Goal: Entertainment & Leisure: Consume media (video, audio)

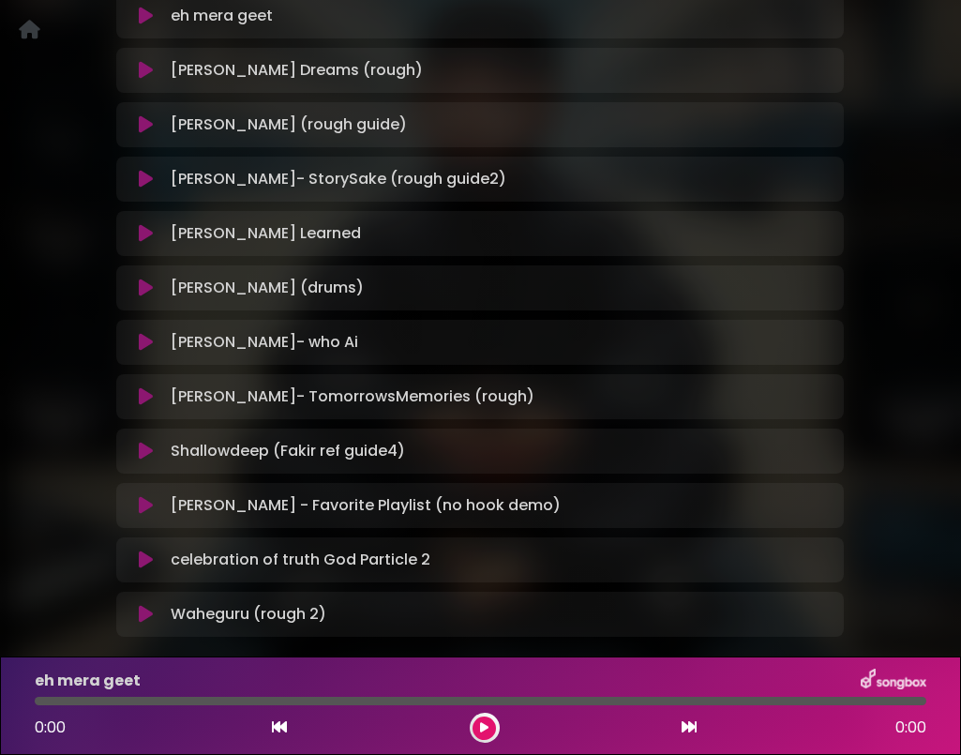
scroll to position [389, 0]
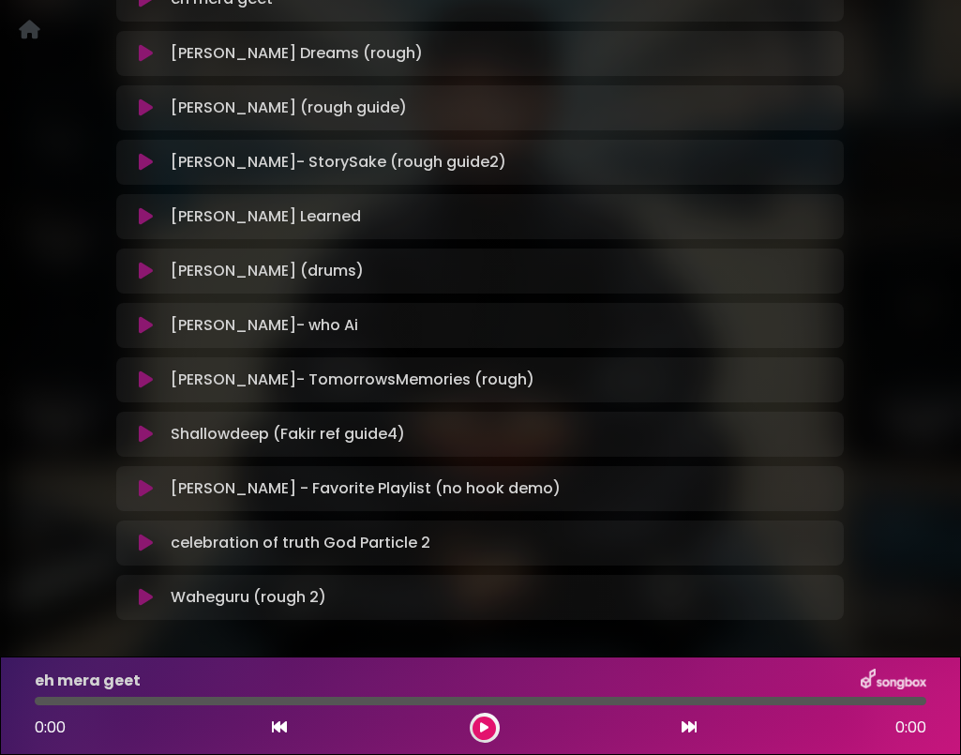
click at [148, 274] on icon at bounding box center [146, 271] width 14 height 19
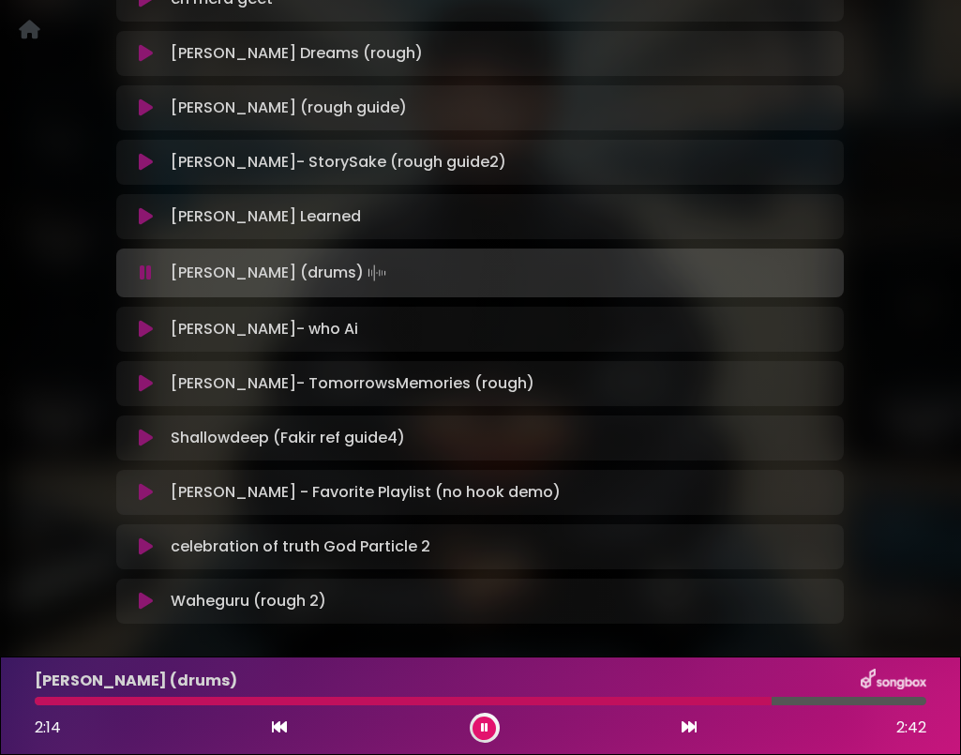
click at [148, 274] on icon at bounding box center [146, 273] width 12 height 19
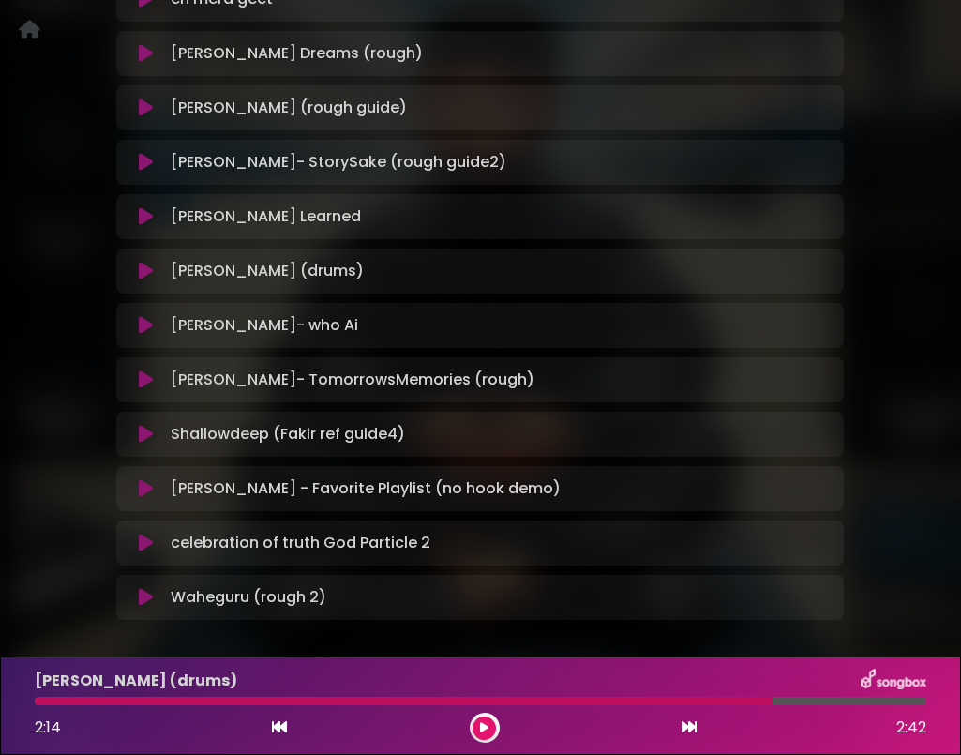
click at [147, 434] on icon at bounding box center [146, 434] width 14 height 19
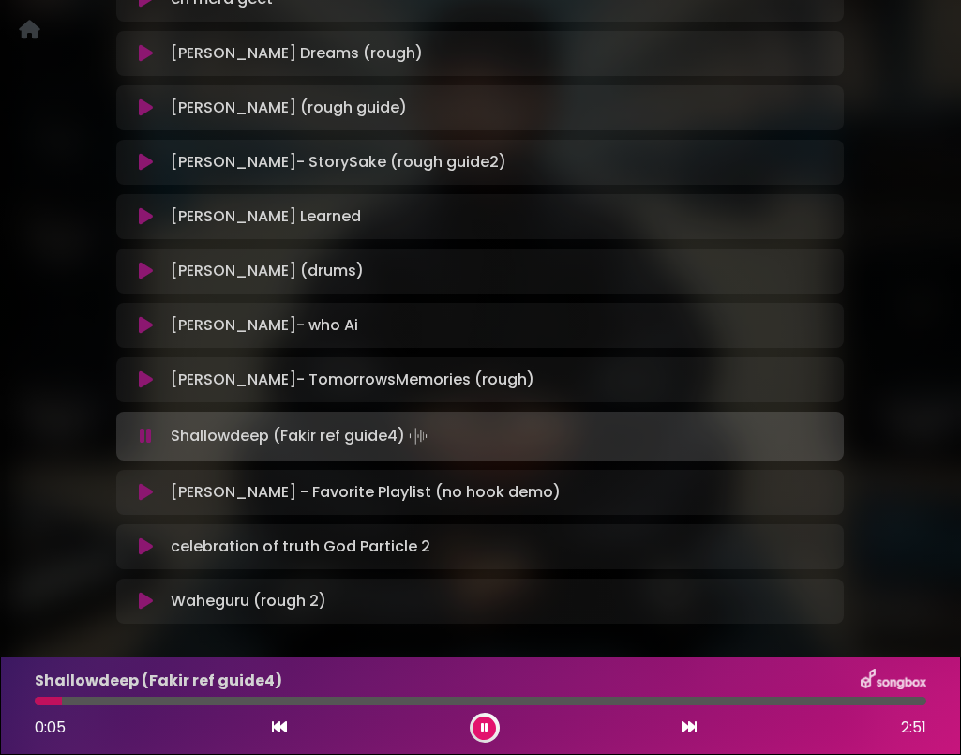
click at [147, 434] on icon at bounding box center [146, 436] width 12 height 19
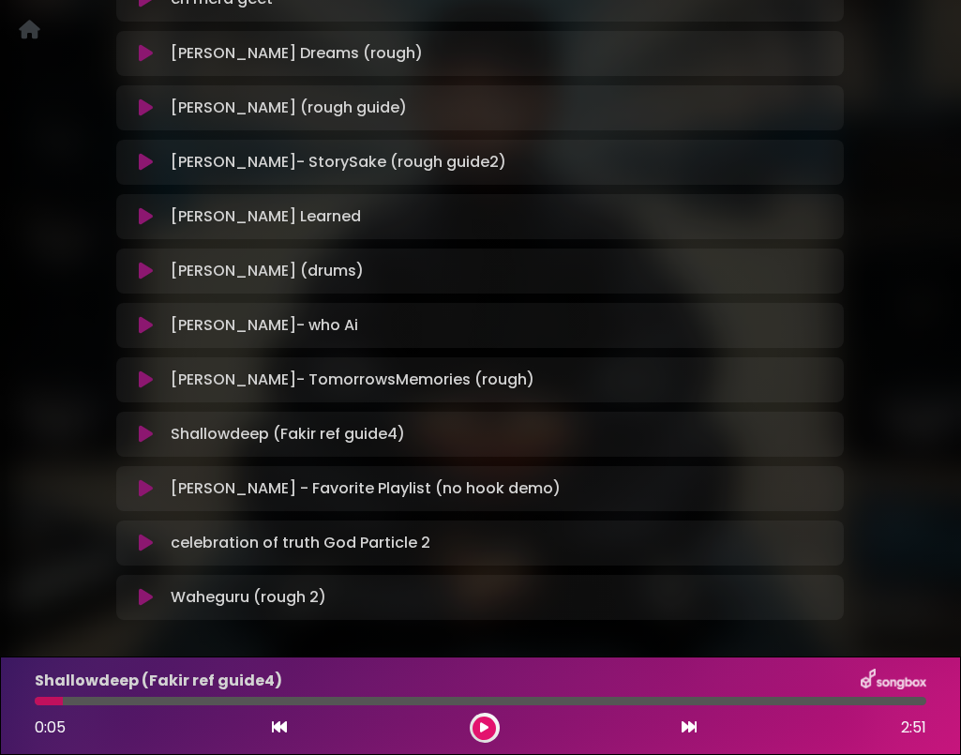
click at [147, 434] on icon at bounding box center [146, 434] width 14 height 19
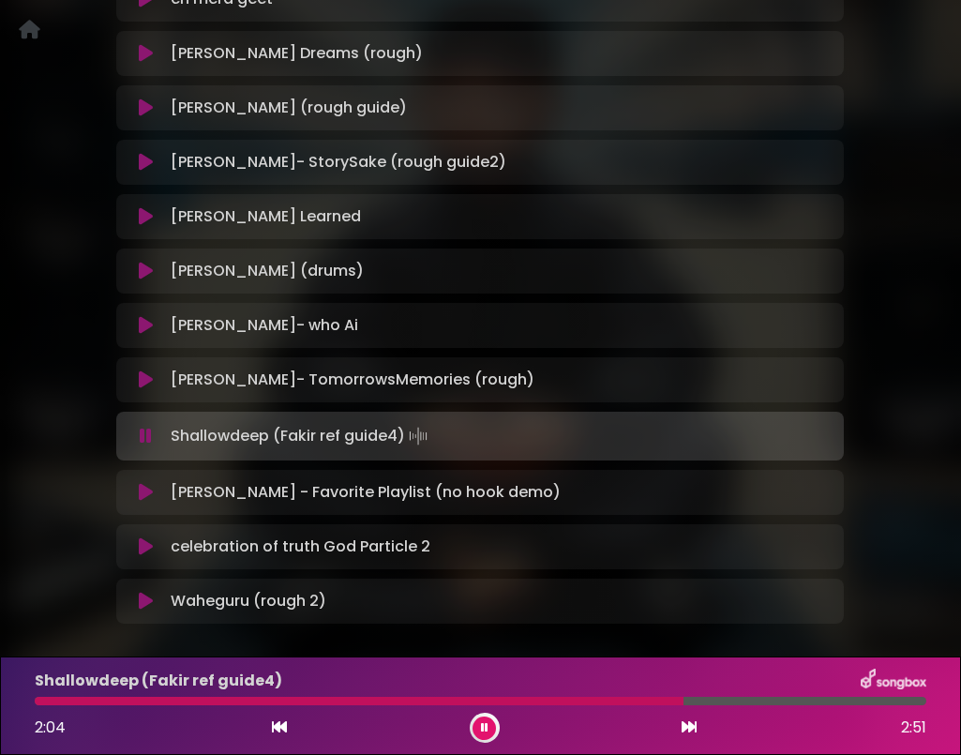
click at [147, 434] on icon at bounding box center [146, 436] width 12 height 19
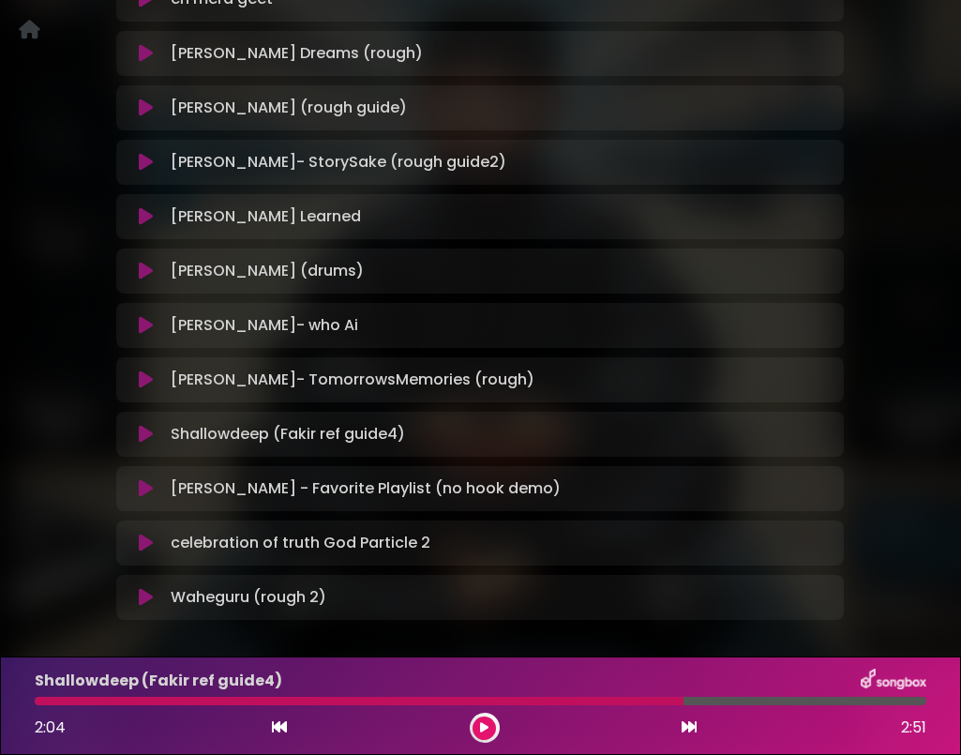
click at [149, 597] on icon at bounding box center [146, 597] width 14 height 19
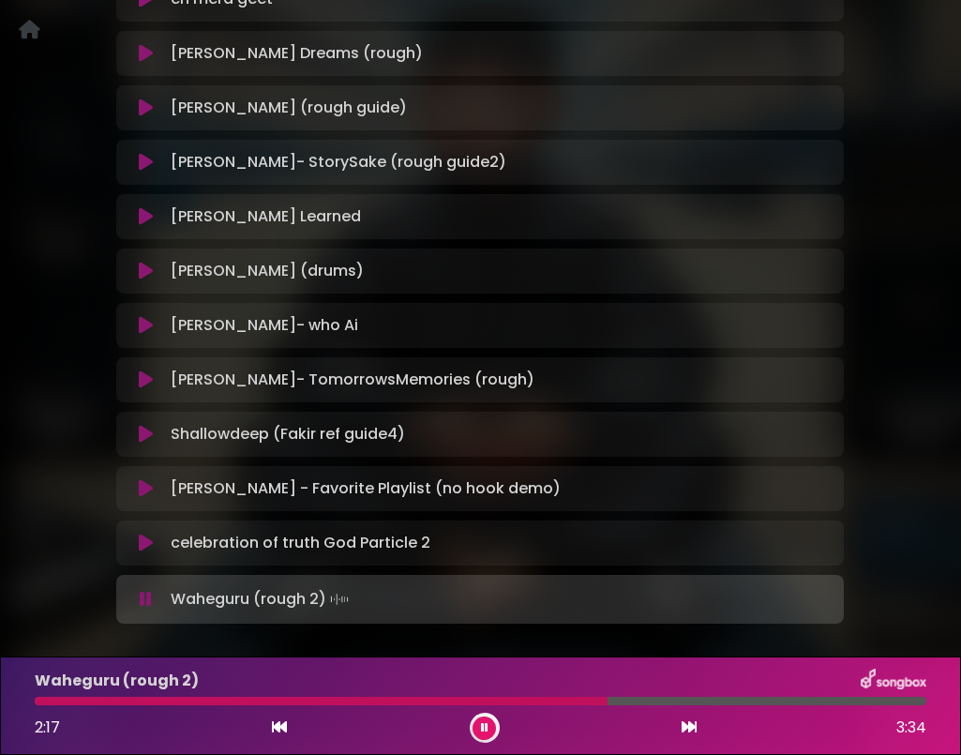
click at [149, 597] on icon at bounding box center [146, 599] width 12 height 19
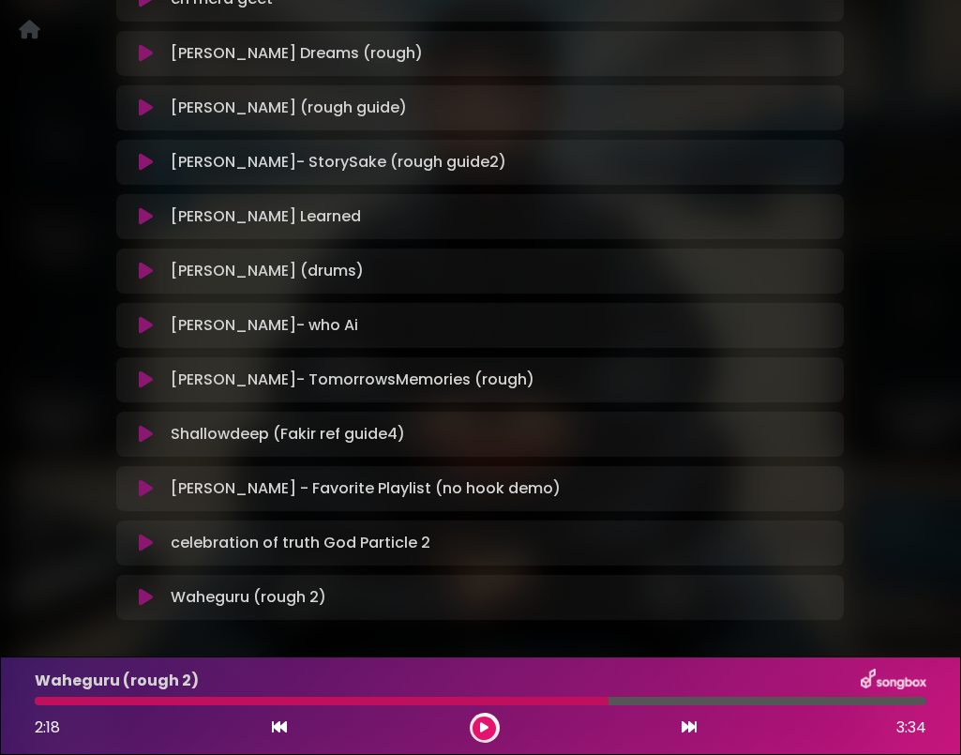
click at [143, 541] on icon at bounding box center [146, 543] width 14 height 19
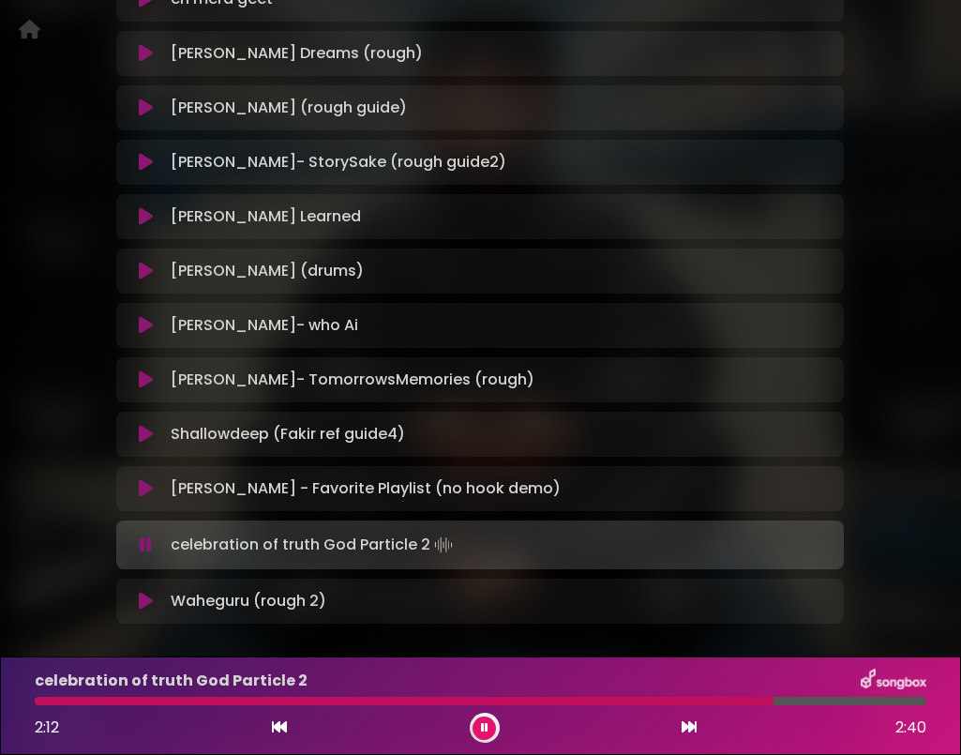
click at [143, 541] on icon at bounding box center [146, 544] width 12 height 19
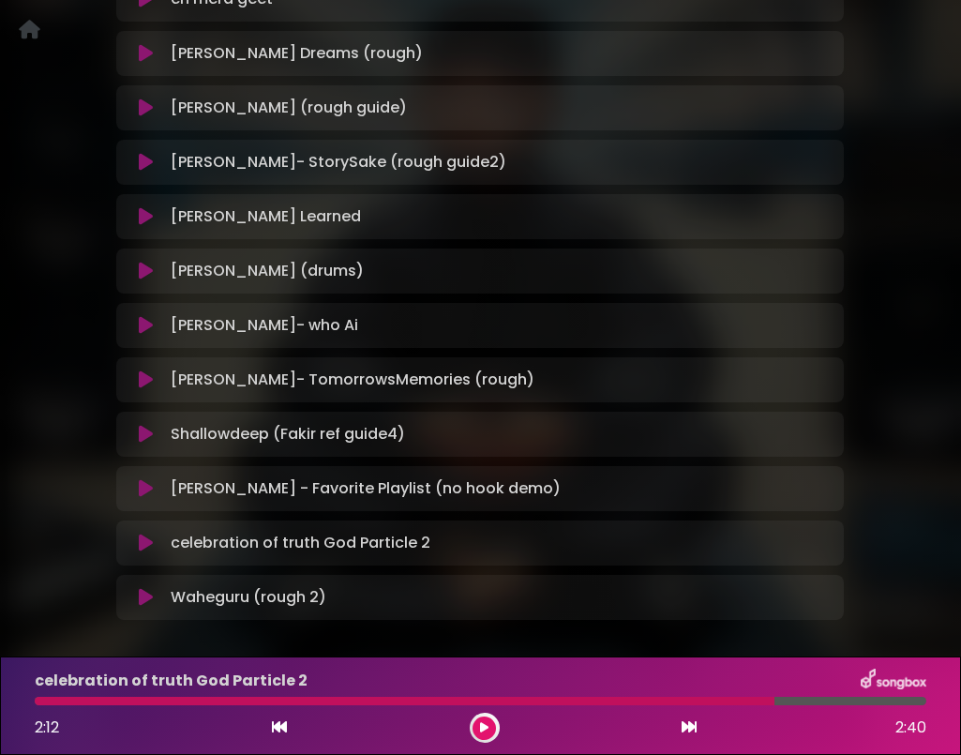
click at [135, 496] on button at bounding box center [146, 488] width 36 height 19
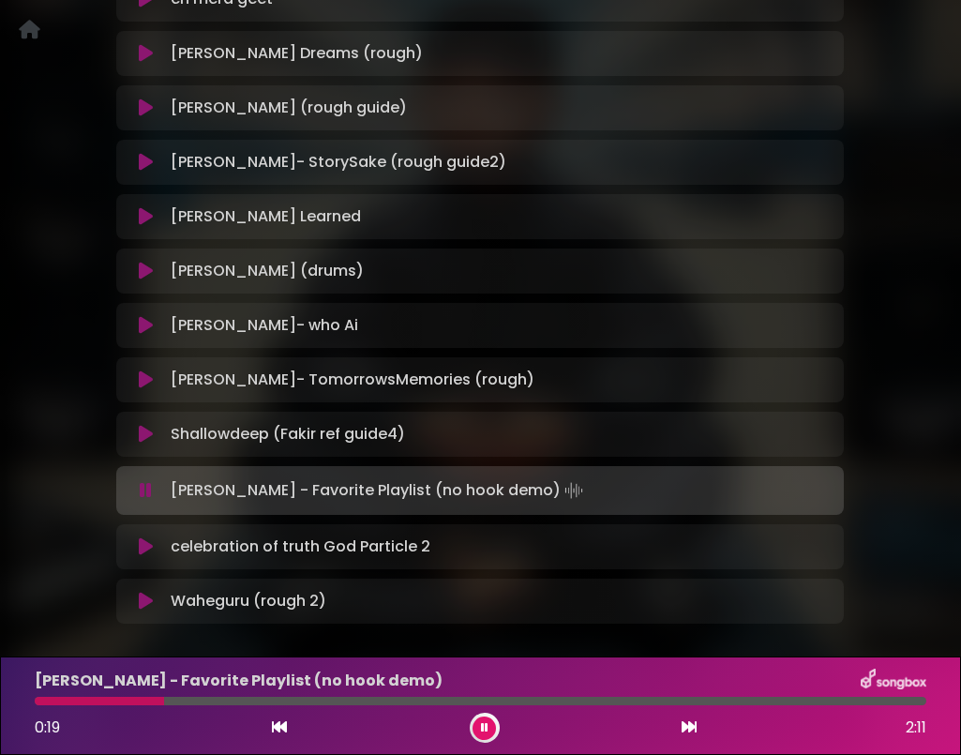
click at [135, 496] on button at bounding box center [146, 490] width 36 height 19
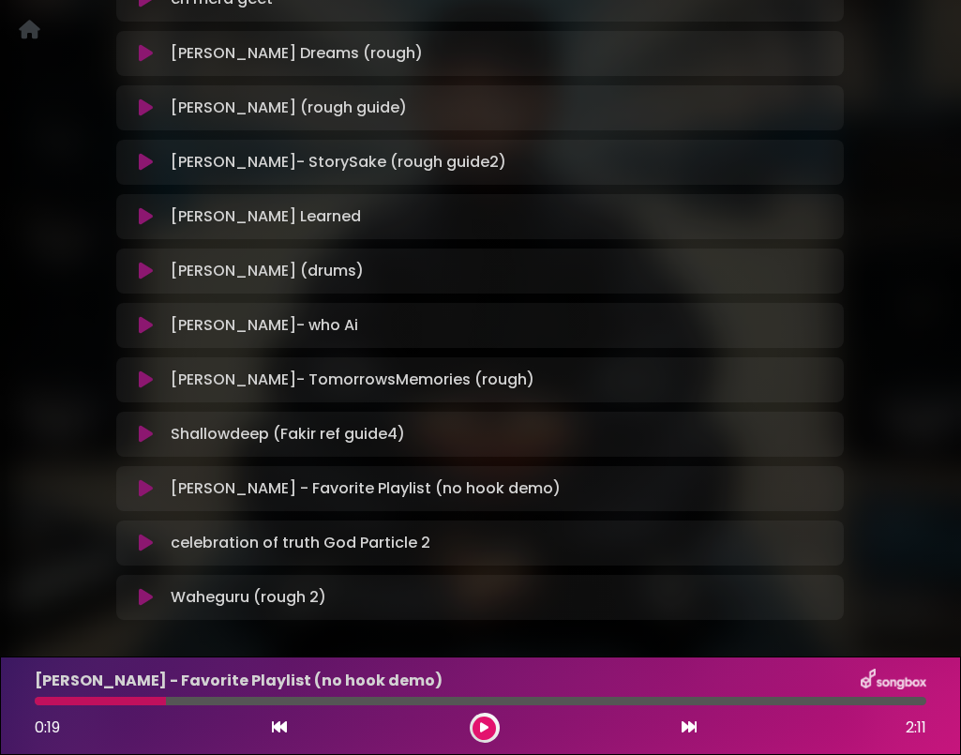
click at [144, 490] on icon at bounding box center [146, 488] width 14 height 19
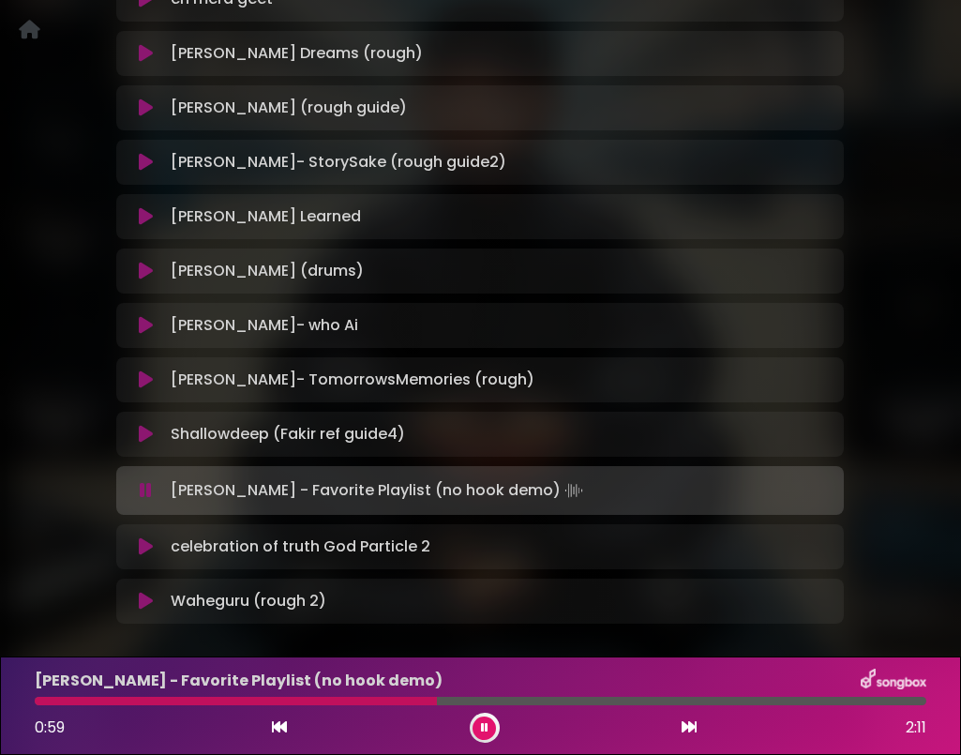
drag, startPoint x: 144, startPoint y: 490, endPoint x: 144, endPoint y: 502, distance: 11.3
click at [144, 491] on icon at bounding box center [146, 490] width 12 height 19
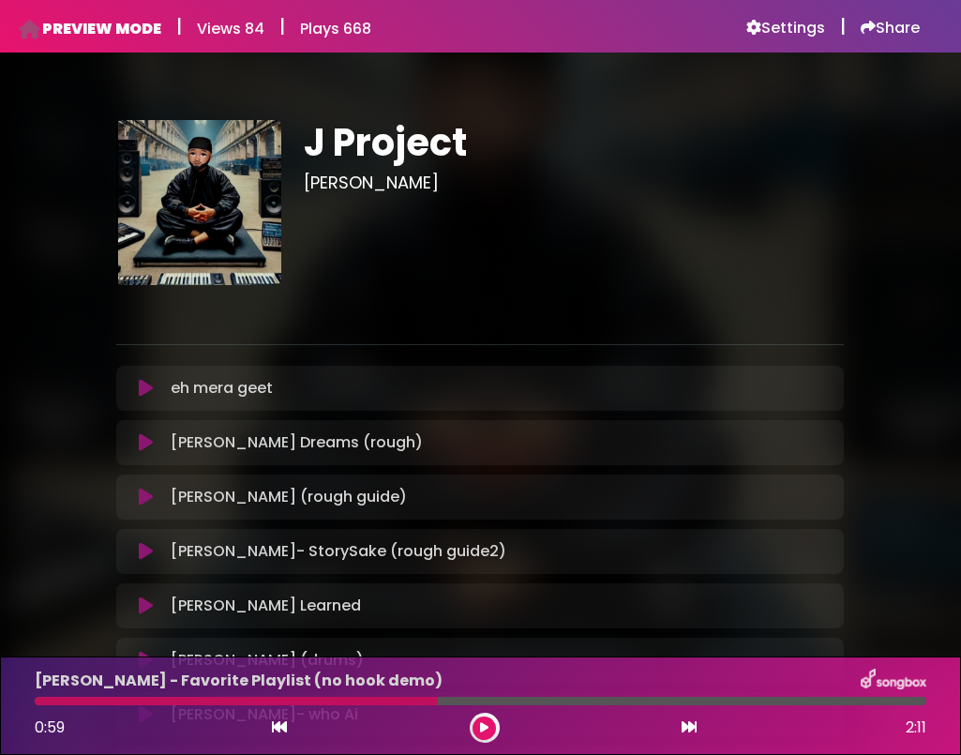
scroll to position [0, 0]
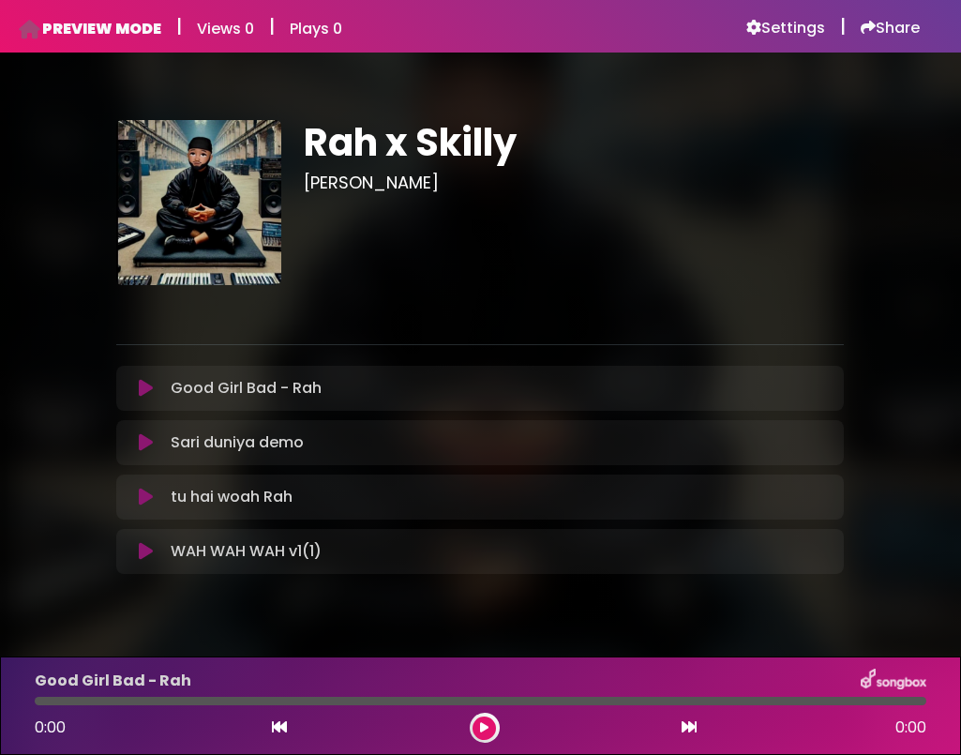
click at [146, 388] on icon at bounding box center [146, 388] width 14 height 19
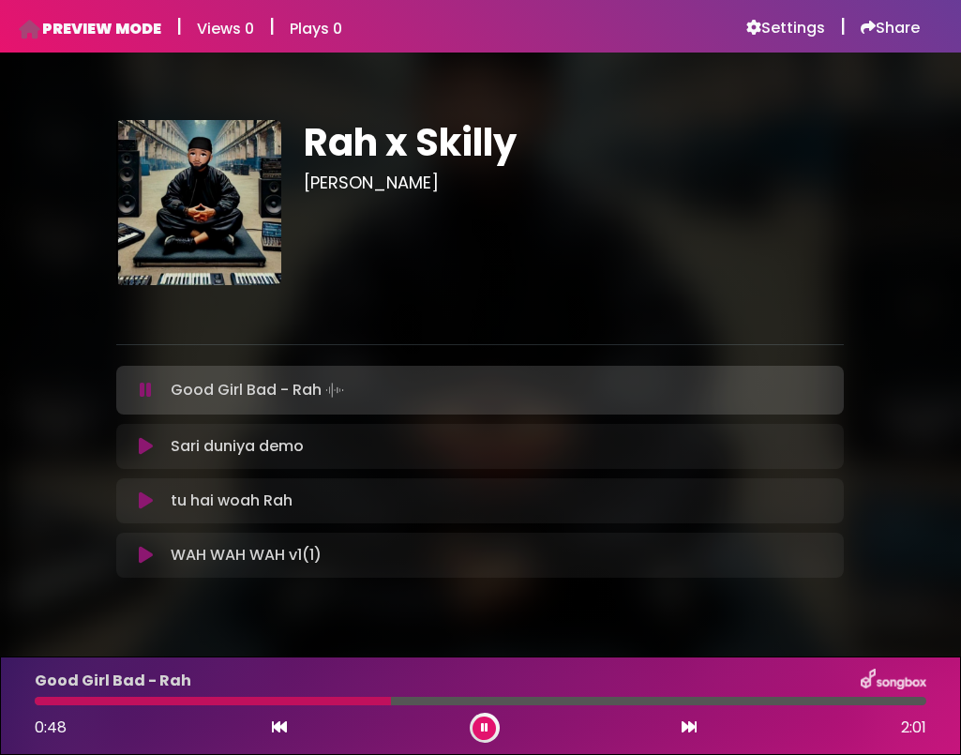
click at [147, 392] on icon at bounding box center [146, 390] width 12 height 19
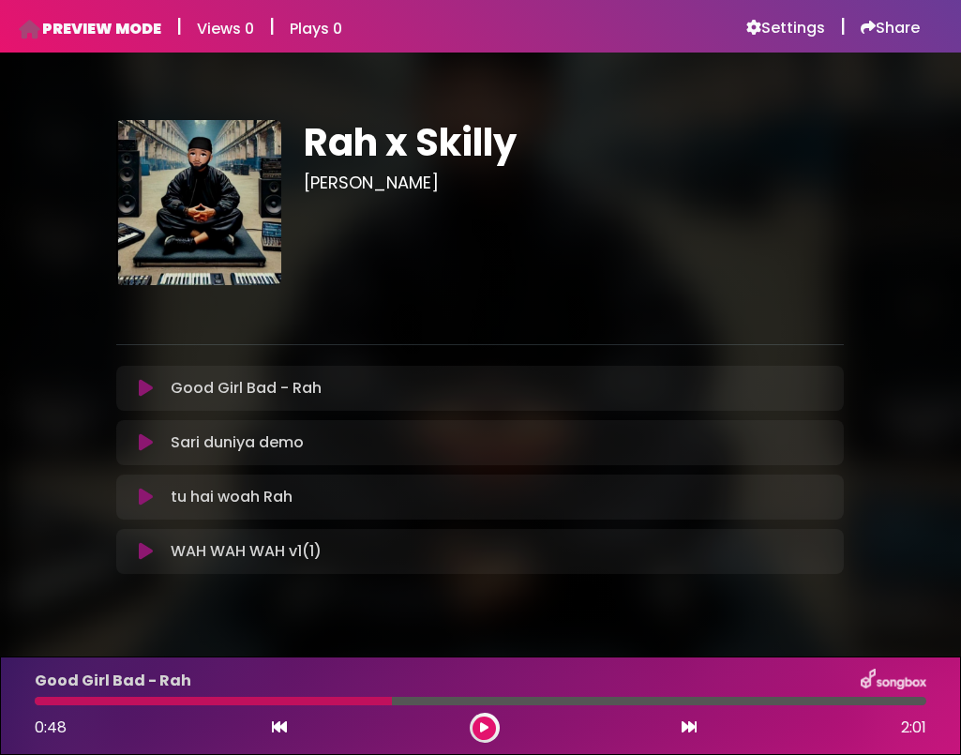
click at [147, 443] on icon at bounding box center [146, 442] width 14 height 19
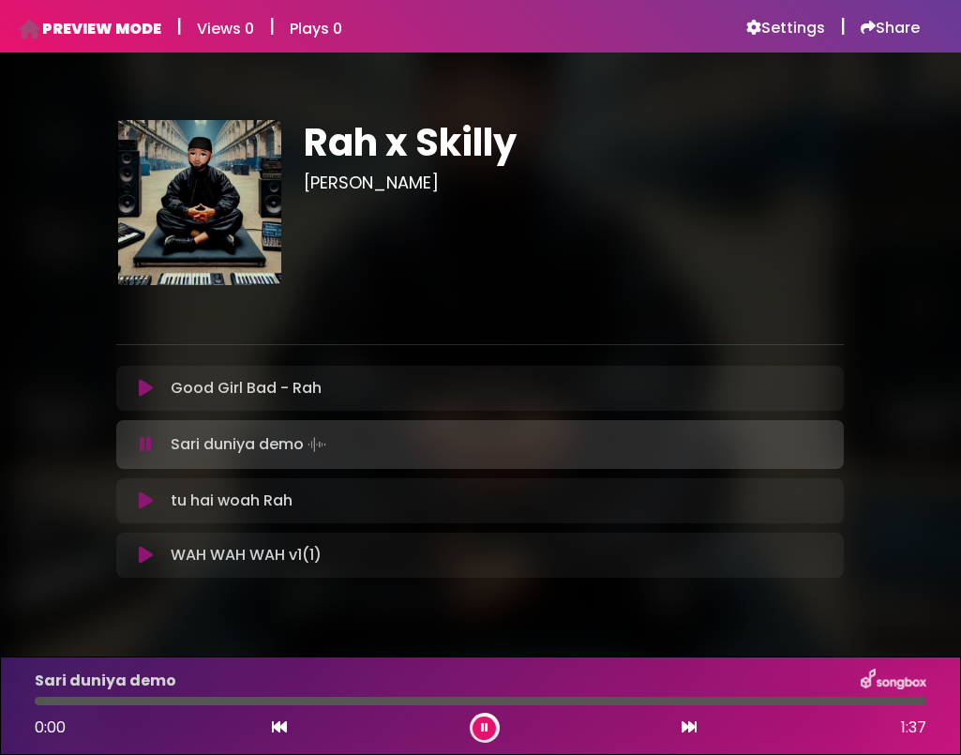
click at [147, 443] on icon at bounding box center [146, 444] width 12 height 19
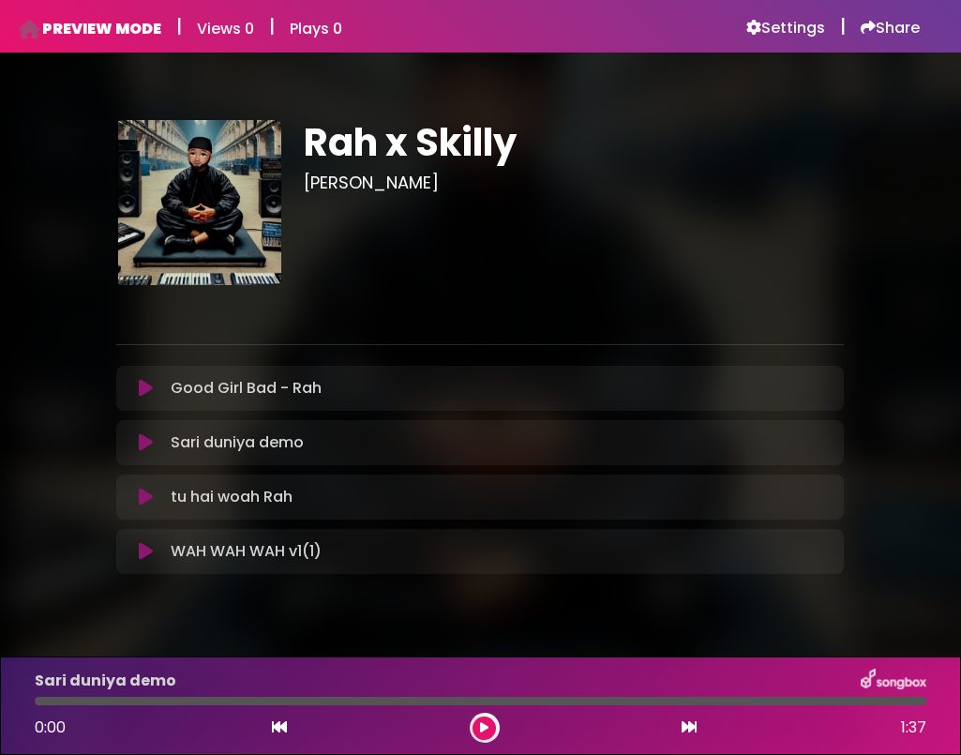
click at [147, 443] on icon at bounding box center [146, 442] width 14 height 19
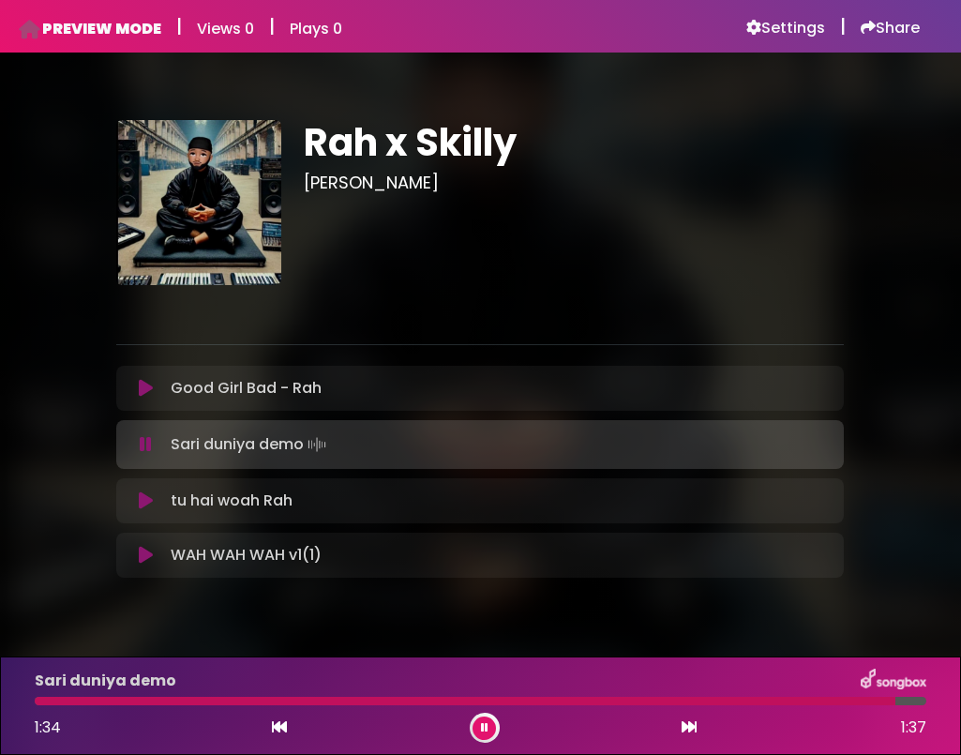
click at [147, 443] on icon at bounding box center [146, 444] width 12 height 19
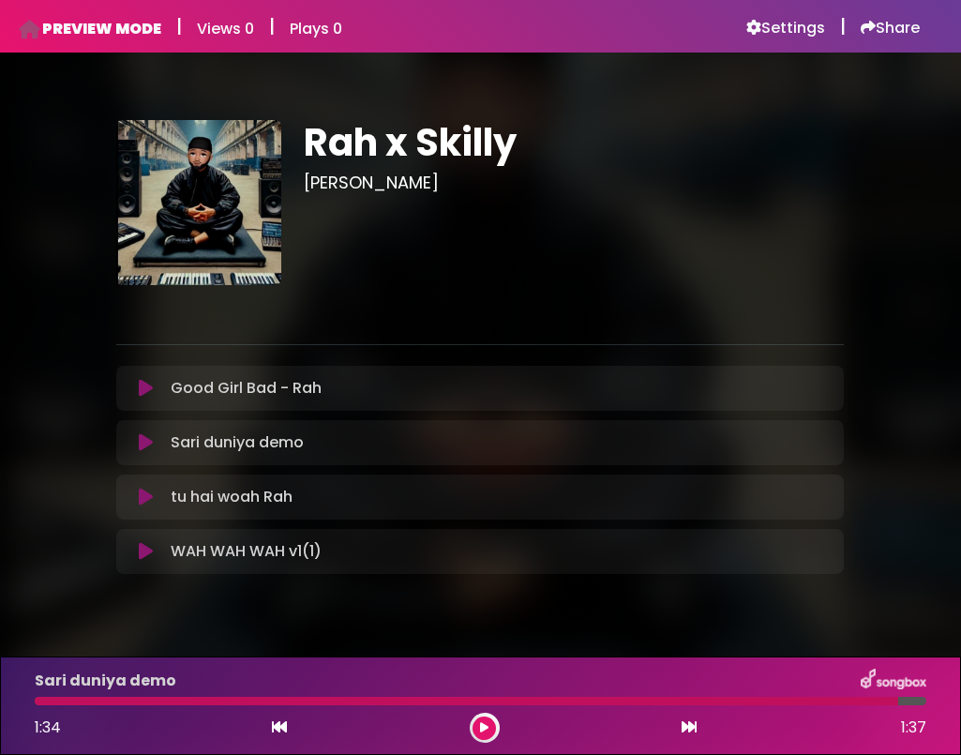
click at [143, 498] on icon at bounding box center [146, 497] width 14 height 19
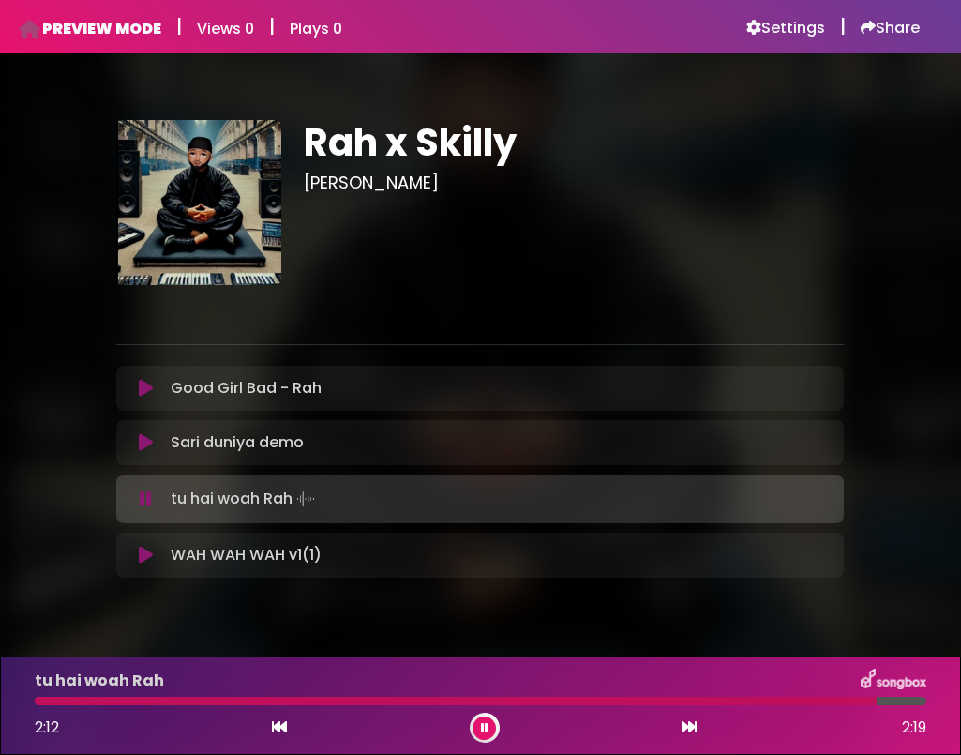
click at [144, 557] on icon at bounding box center [146, 555] width 14 height 19
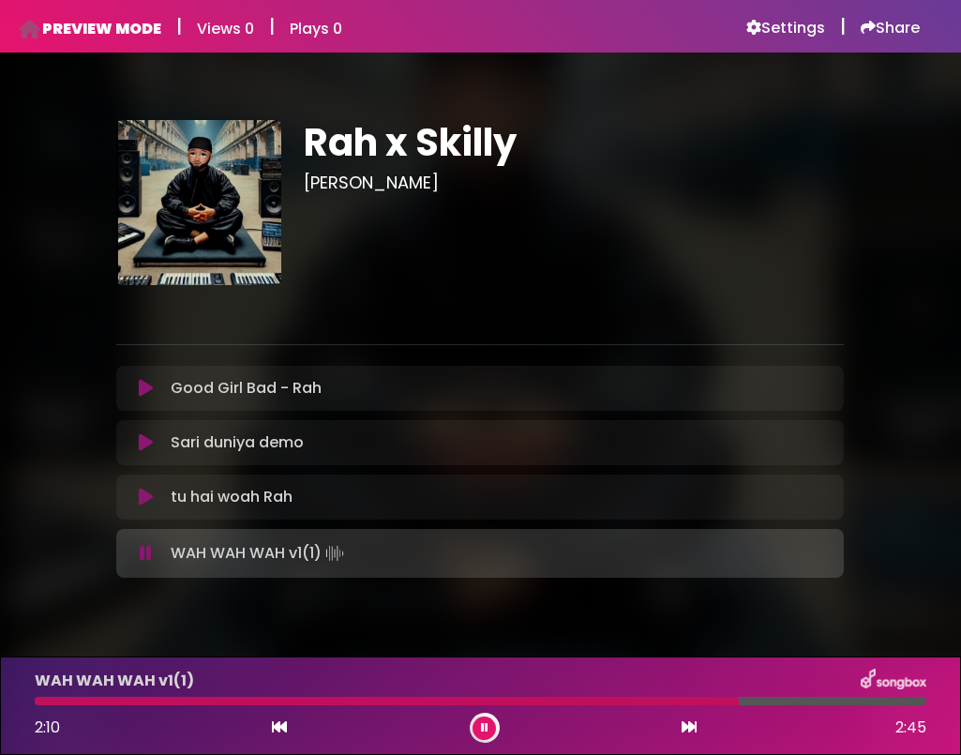
click at [144, 556] on icon at bounding box center [146, 553] width 12 height 19
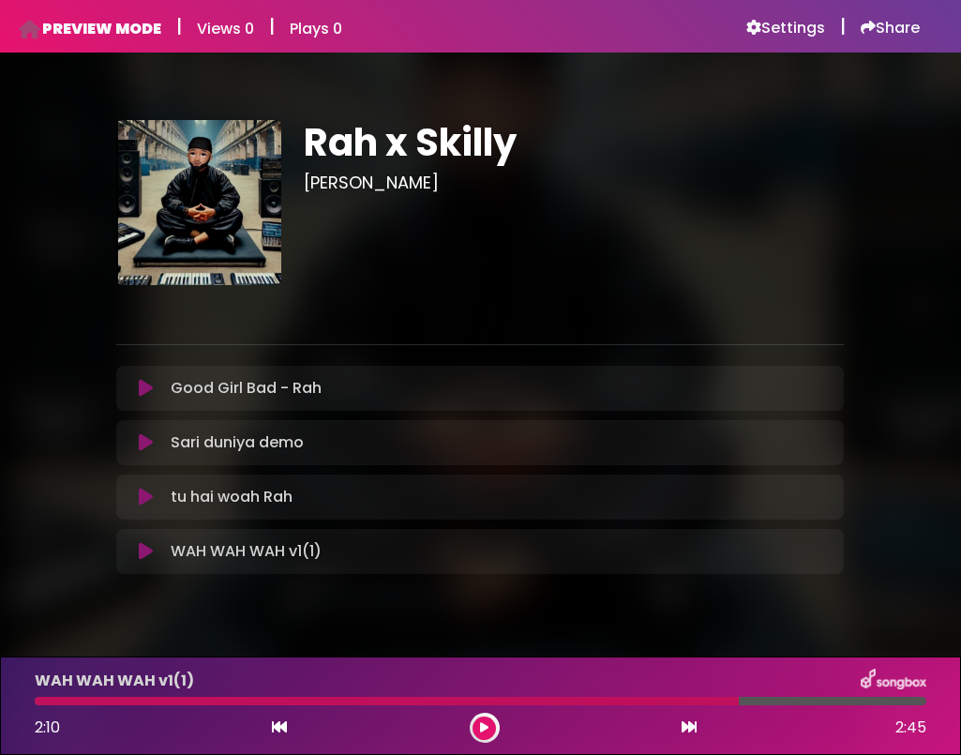
click at [143, 447] on icon at bounding box center [146, 442] width 14 height 19
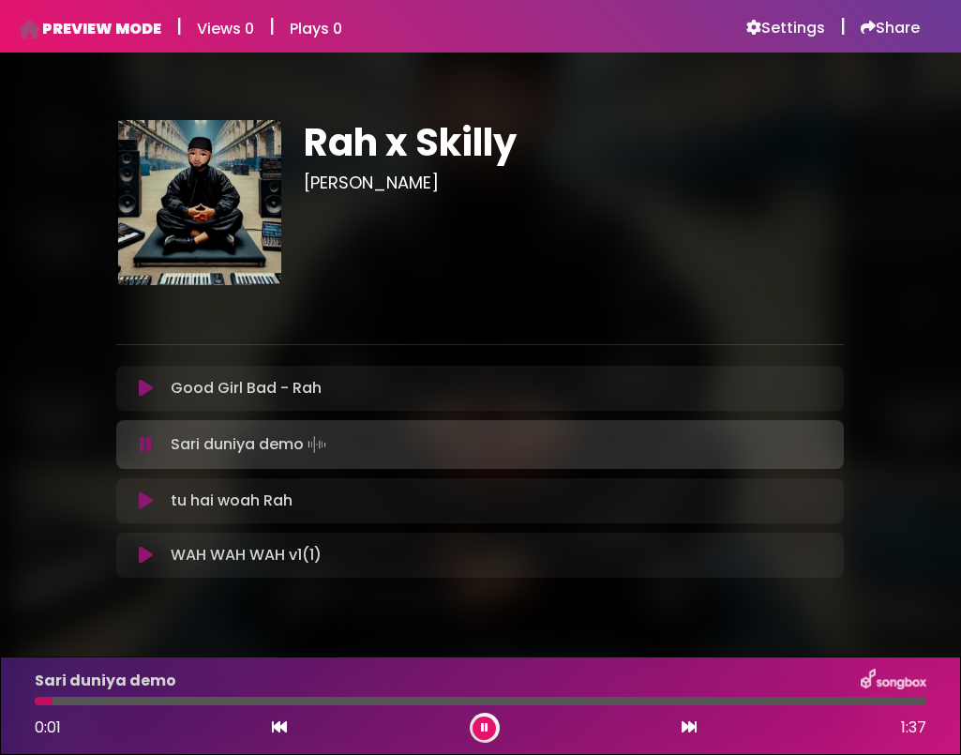
click at [280, 701] on div at bounding box center [481, 701] width 892 height 8
click at [151, 444] on icon at bounding box center [146, 444] width 12 height 19
